Goal: Information Seeking & Learning: Learn about a topic

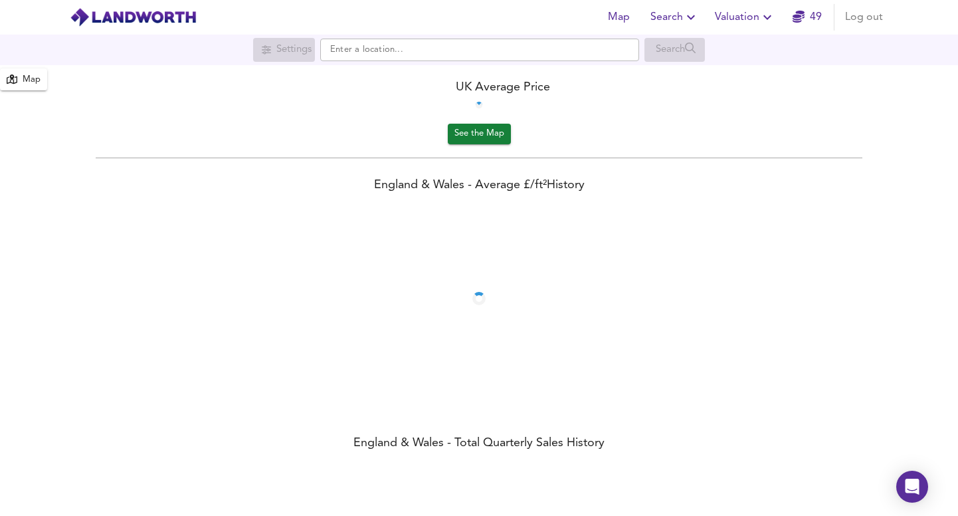
click at [748, 19] on span "Valuation" at bounding box center [745, 17] width 60 height 19
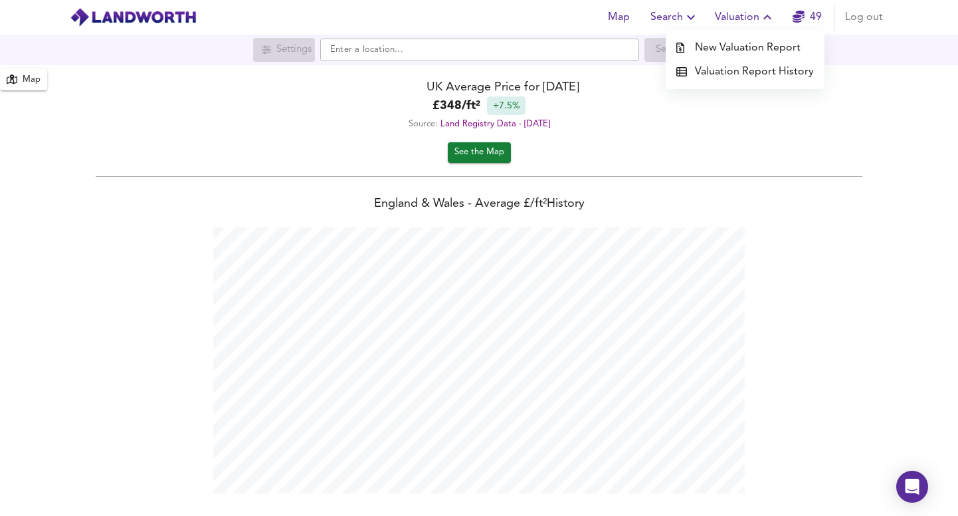
scroll to position [516, 958]
click at [748, 66] on li "Valuation Report History" at bounding box center [745, 72] width 159 height 24
click at [687, 22] on icon "button" at bounding box center [691, 17] width 16 height 16
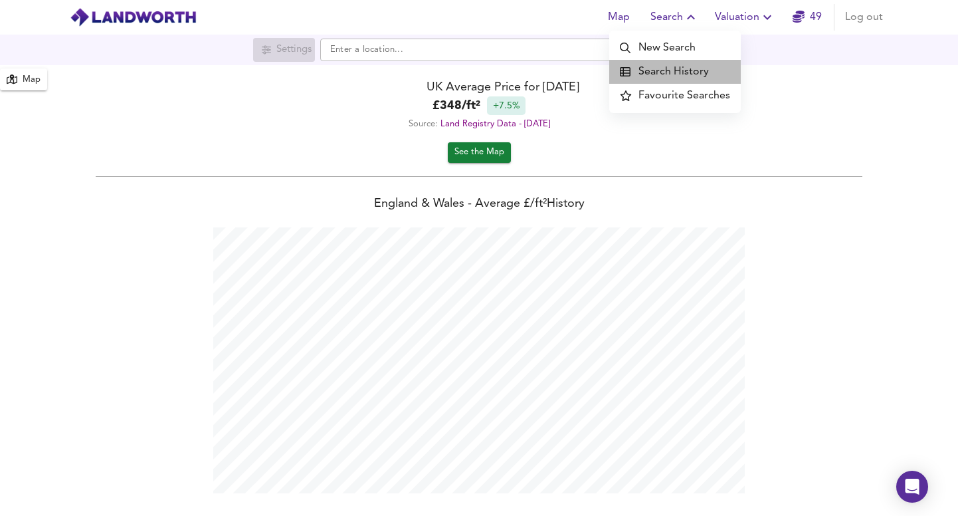
click at [677, 68] on li "Search History" at bounding box center [675, 72] width 132 height 24
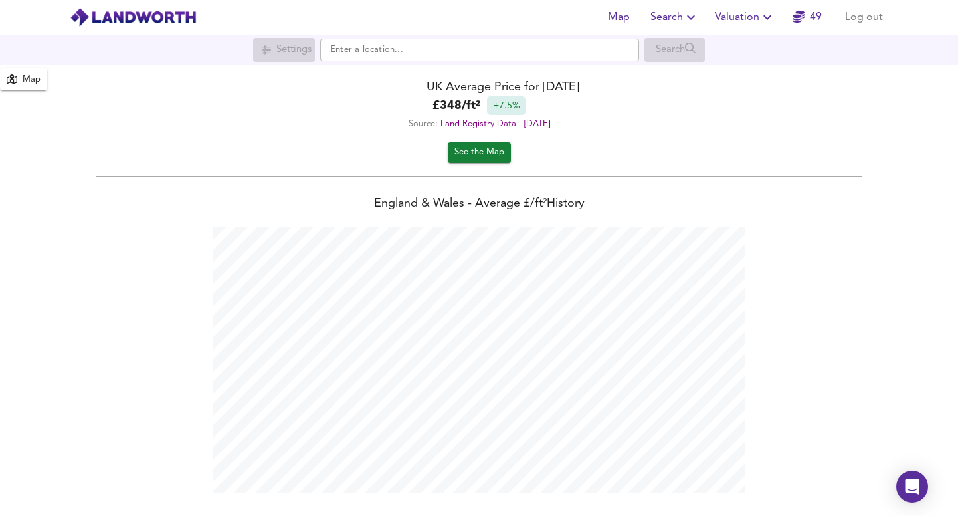
scroll to position [516, 958]
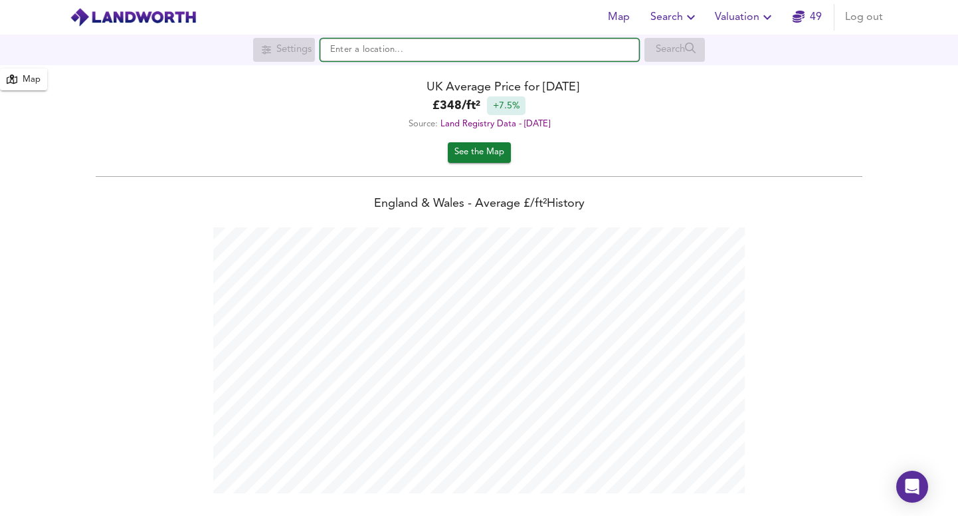
click at [357, 45] on input "text" at bounding box center [479, 50] width 319 height 23
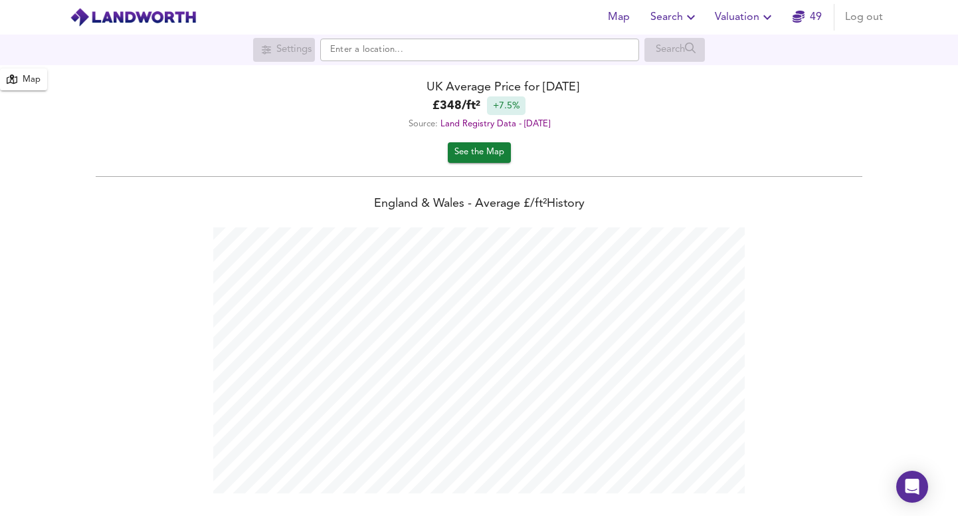
click at [670, 13] on span "Search" at bounding box center [674, 17] width 49 height 19
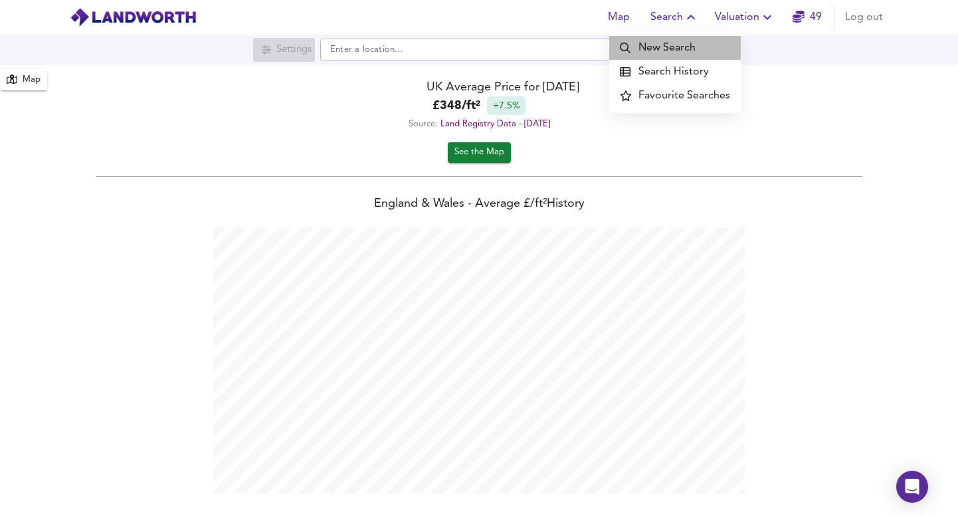
click at [678, 48] on li "New Search" at bounding box center [675, 48] width 132 height 24
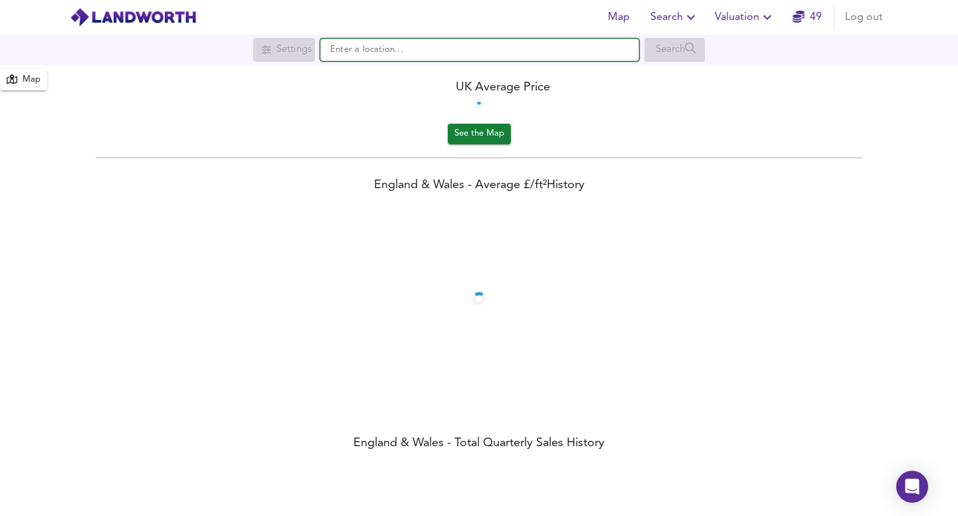
click at [394, 49] on input "text" at bounding box center [479, 50] width 319 height 23
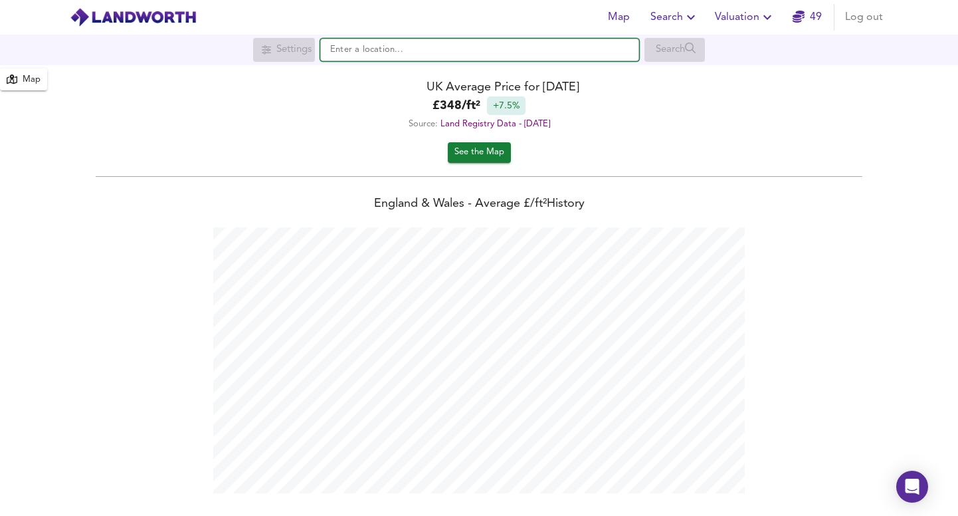
scroll to position [516, 958]
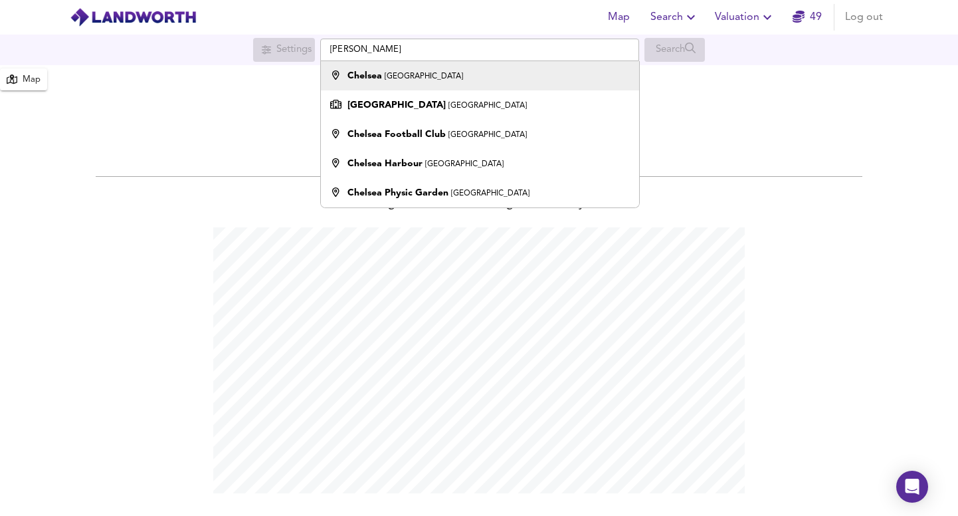
click at [406, 77] on small "[GEOGRAPHIC_DATA]" at bounding box center [424, 76] width 78 height 8
type input "[GEOGRAPHIC_DATA], [GEOGRAPHIC_DATA]"
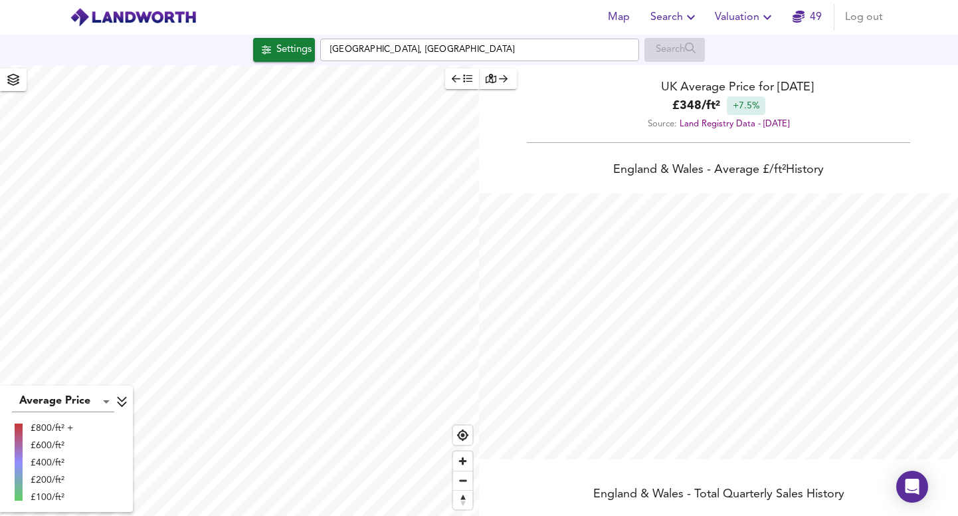
checkbox input "false"
checkbox input "true"
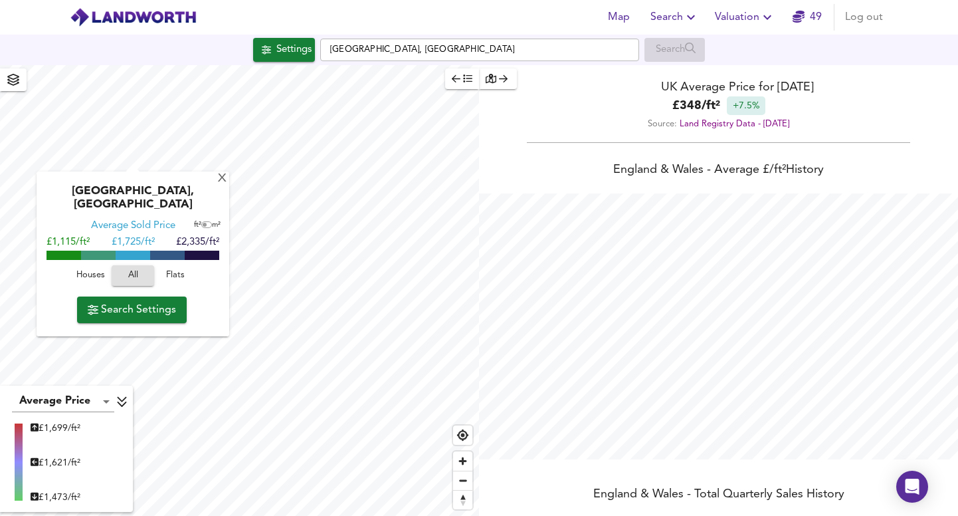
click at [142, 300] on span "Search Settings" at bounding box center [132, 309] width 88 height 19
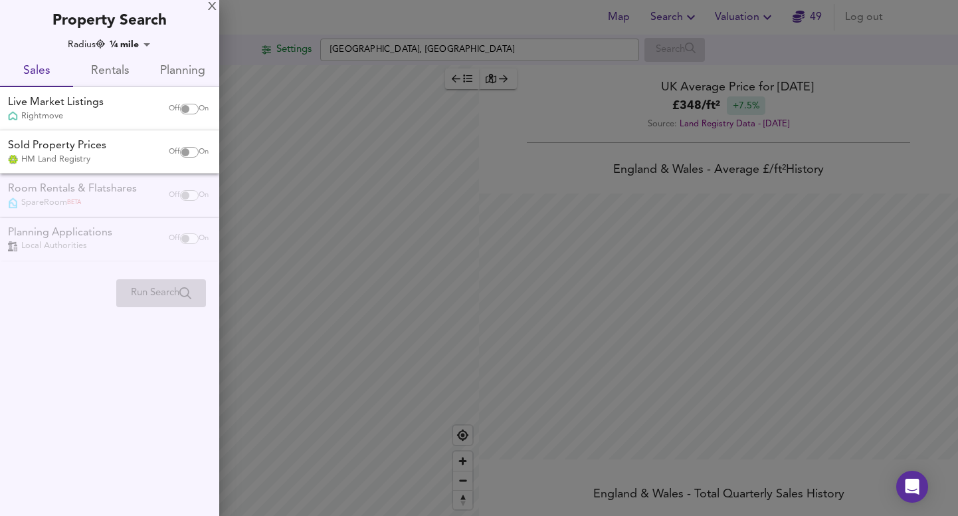
click at [179, 108] on input "checkbox" at bounding box center [185, 109] width 32 height 11
checkbox input "true"
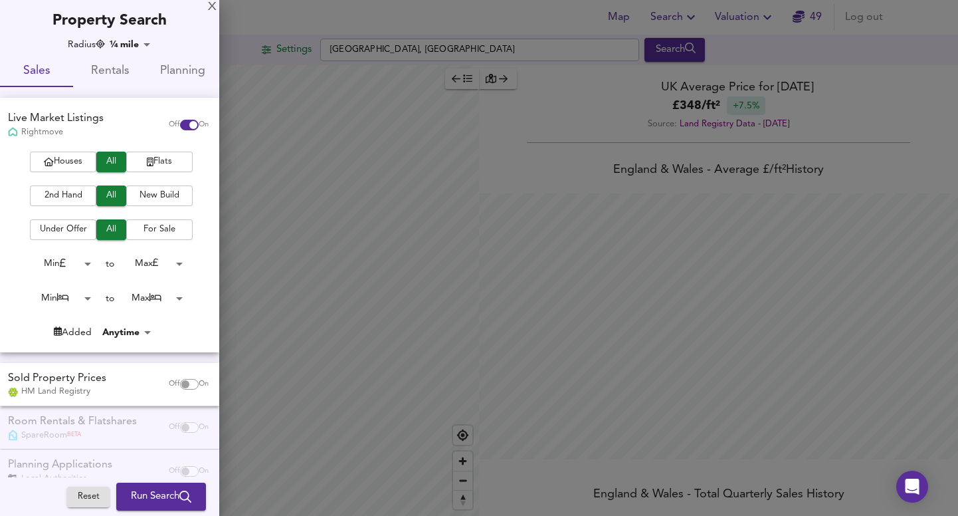
scroll to position [29, 0]
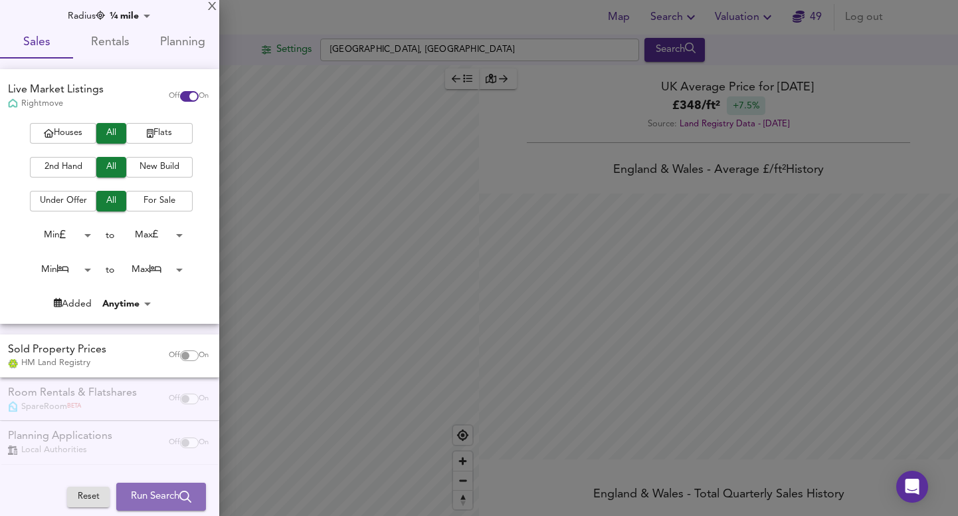
click at [149, 495] on span "Run Search" at bounding box center [161, 496] width 60 height 17
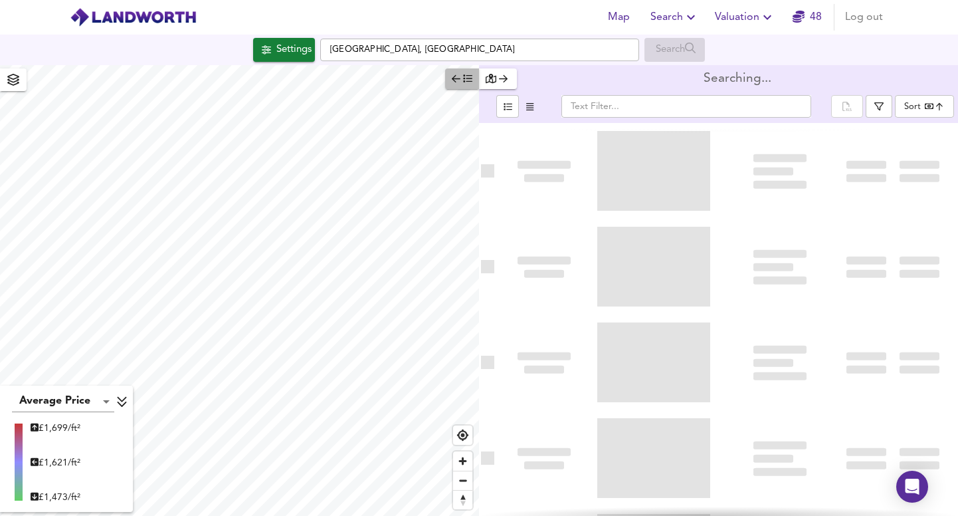
click at [450, 74] on button "button" at bounding box center [462, 78] width 34 height 21
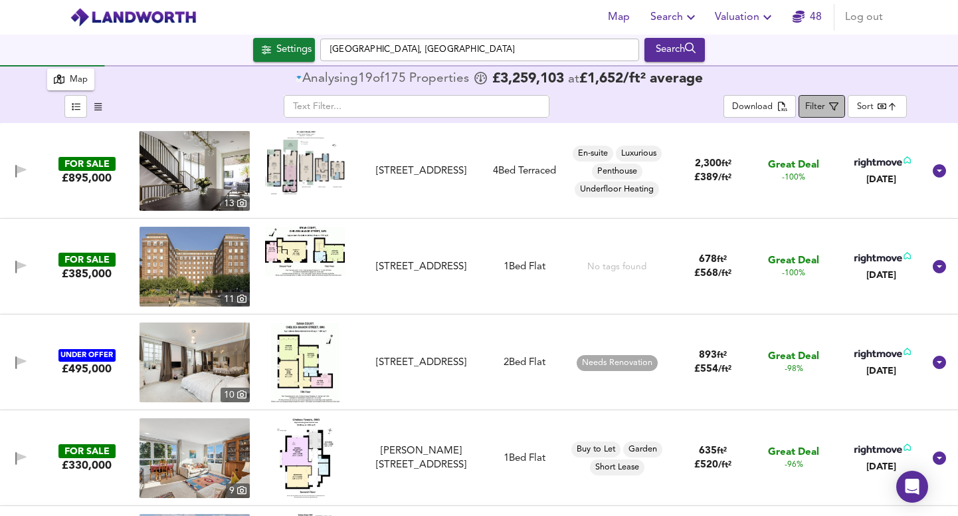
click at [825, 110] on div "Filter" at bounding box center [815, 107] width 20 height 15
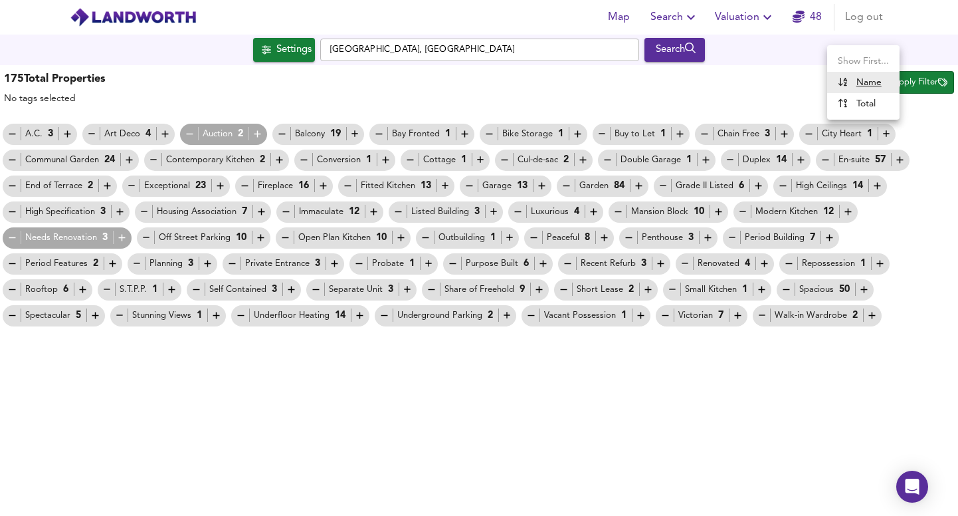
click at [841, 92] on body "Map Search Valuation 48 Log out Settings Chelsea, London Search 175 Results Ave…" at bounding box center [479, 258] width 958 height 516
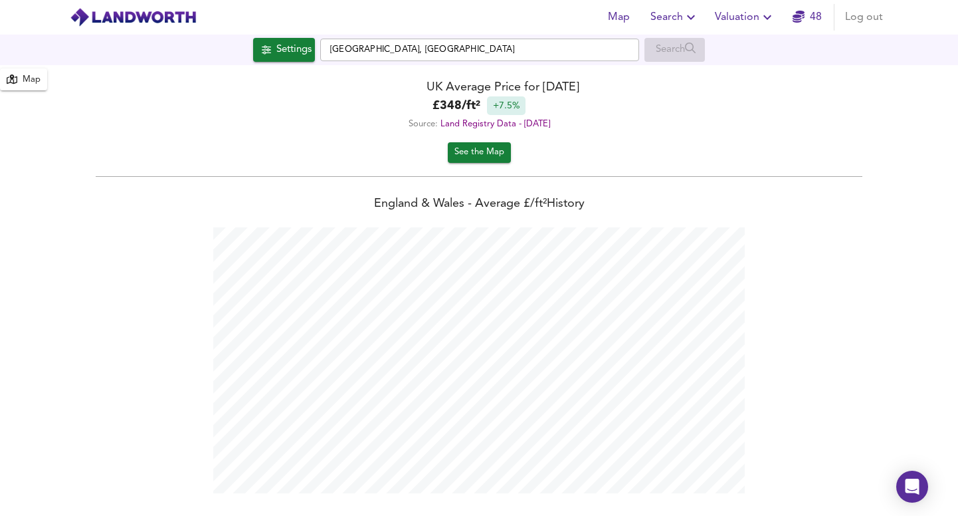
scroll to position [516, 958]
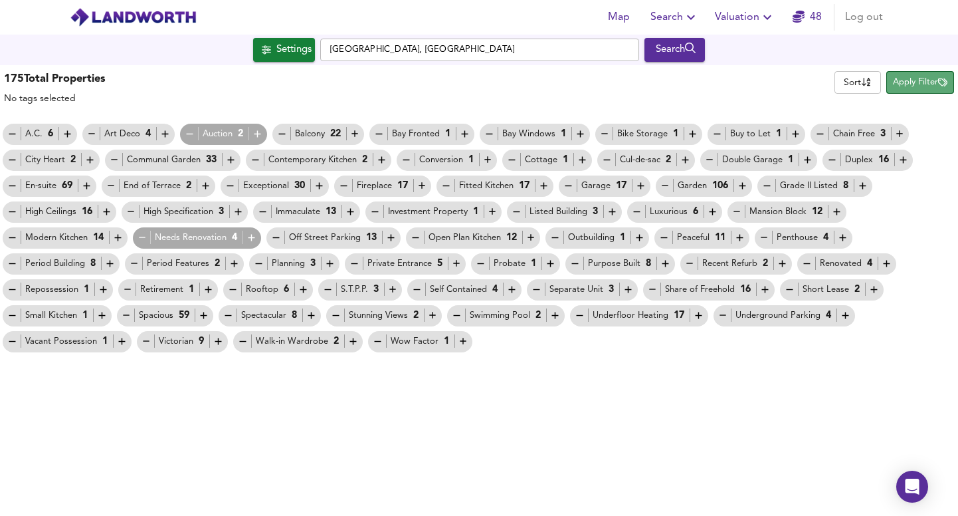
click at [903, 82] on span "Apply Filter" at bounding box center [920, 82] width 54 height 15
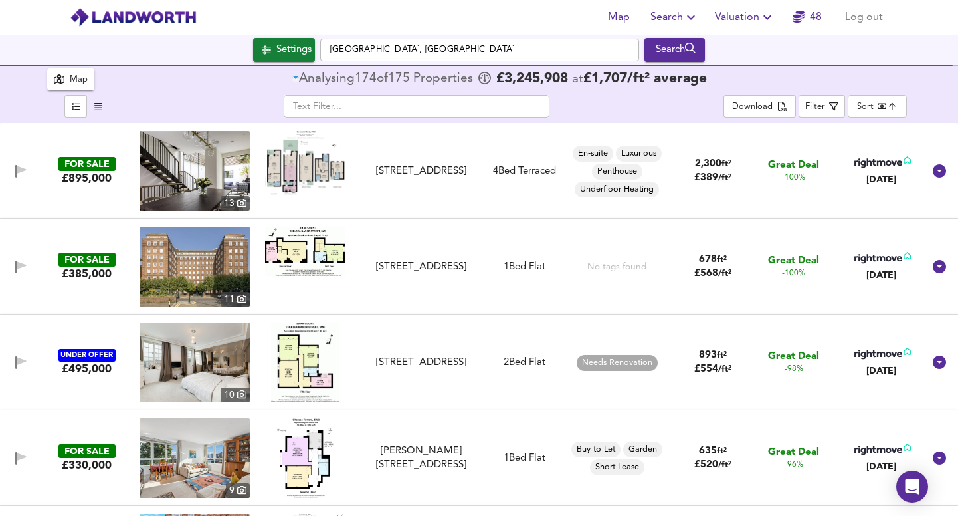
click at [97, 104] on icon "button" at bounding box center [97, 106] width 7 height 9
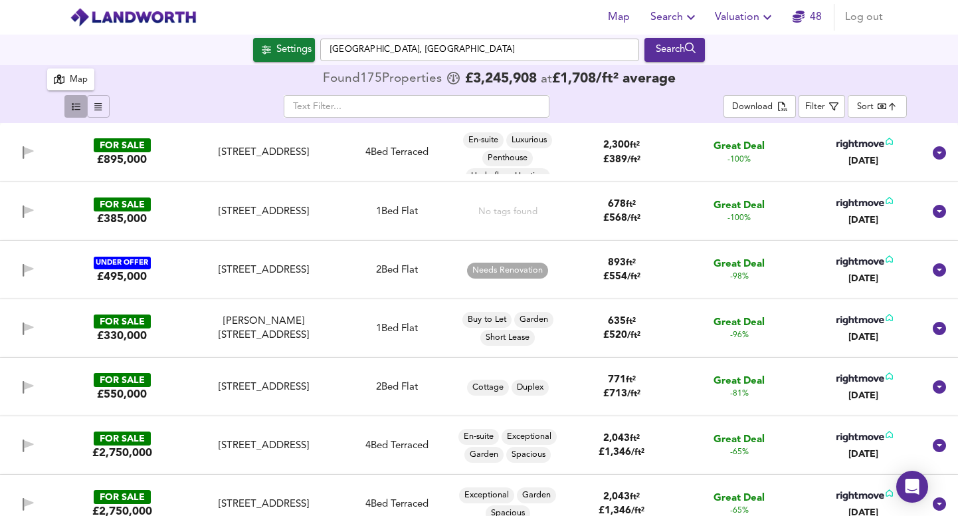
click at [76, 110] on icon "button" at bounding box center [76, 106] width 9 height 9
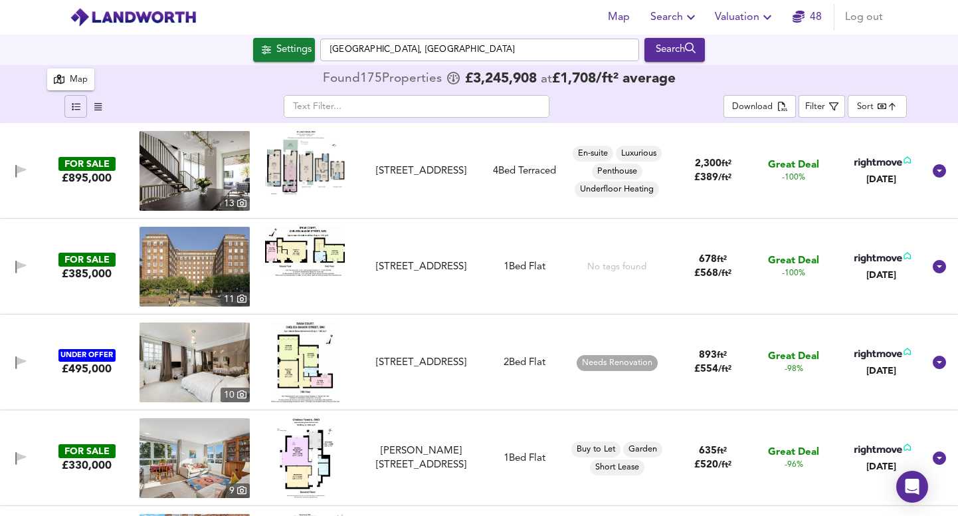
click at [214, 175] on img at bounding box center [195, 171] width 110 height 80
click at [183, 276] on img at bounding box center [195, 267] width 110 height 80
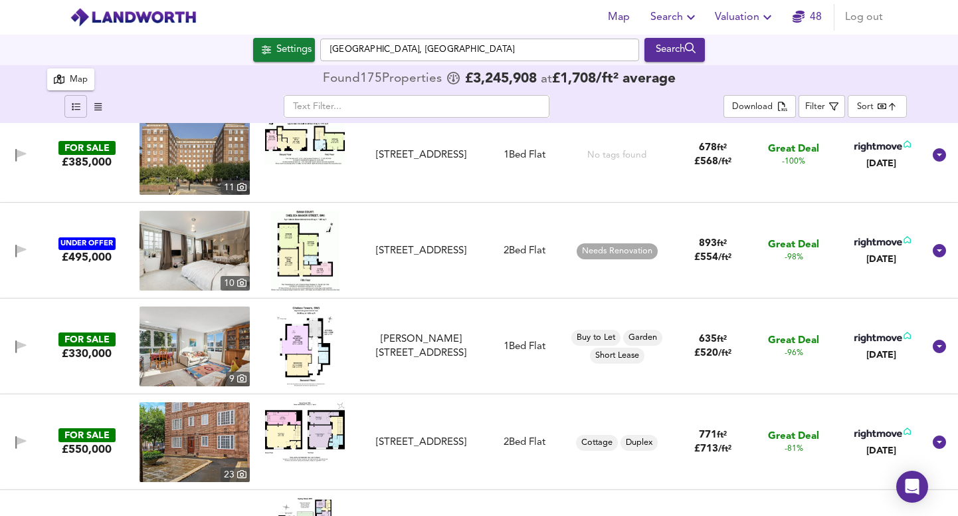
scroll to position [135, 0]
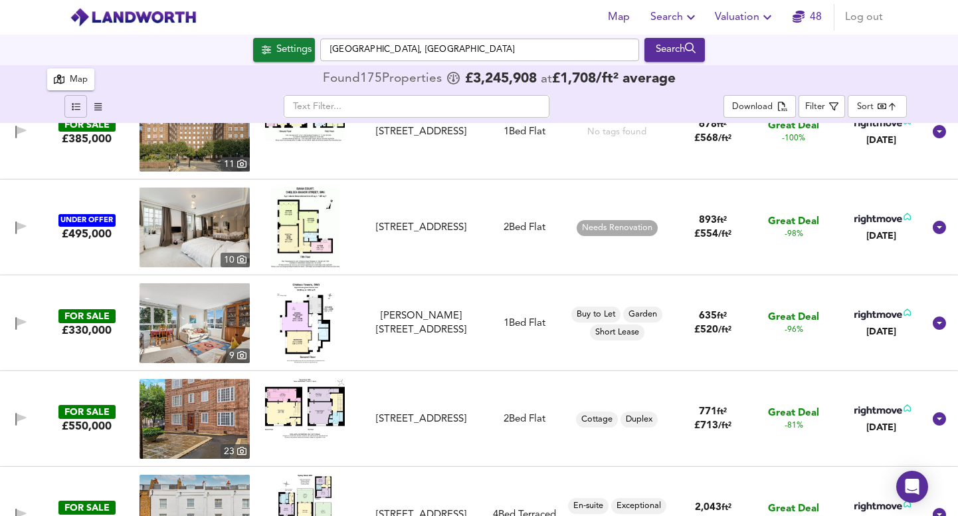
click at [219, 219] on img at bounding box center [195, 227] width 110 height 80
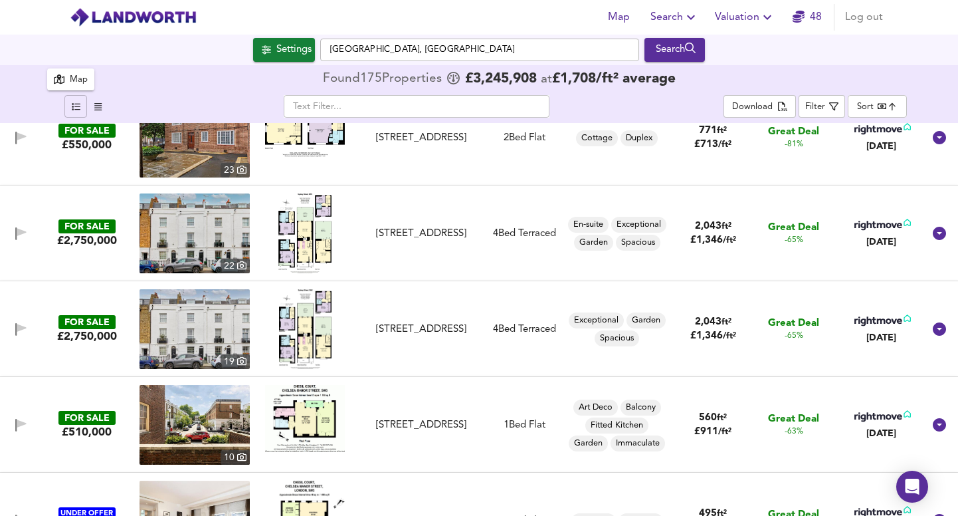
scroll to position [433, 0]
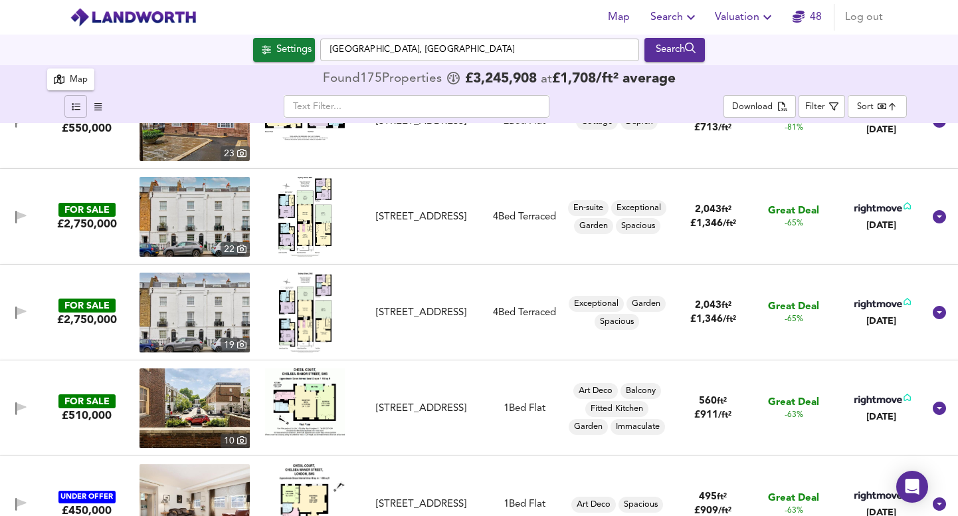
click at [191, 217] on img at bounding box center [195, 217] width 110 height 80
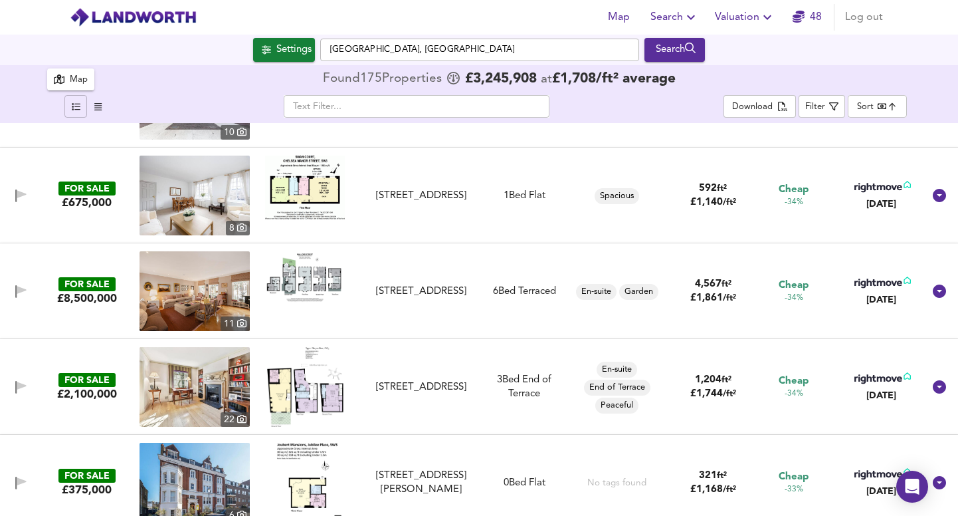
scroll to position [2939, 0]
